Goal: Task Accomplishment & Management: Use online tool/utility

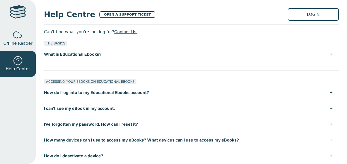
click at [58, 126] on button "I've forgotten my password. How can I reset it?" at bounding box center [191, 124] width 295 height 16
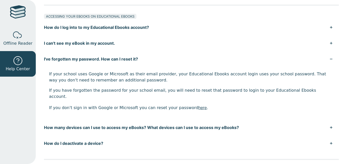
scroll to position [68, 0]
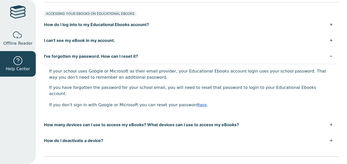
click at [198, 102] on link "here" at bounding box center [202, 104] width 8 height 5
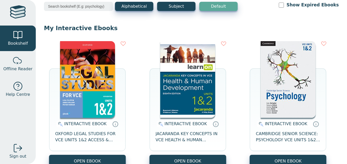
scroll to position [29, 0]
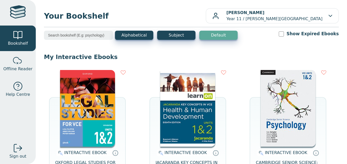
scroll to position [48, 0]
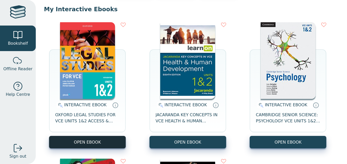
click at [84, 142] on button "OPEN EBOOK" at bounding box center [87, 142] width 77 height 13
